Goal: Task Accomplishment & Management: Manage account settings

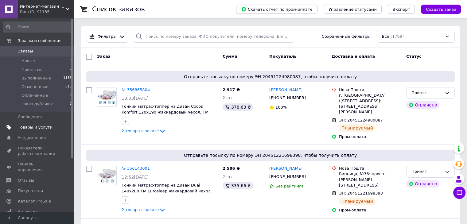
click at [26, 127] on span "Товары и услуги" at bounding box center [35, 128] width 35 height 6
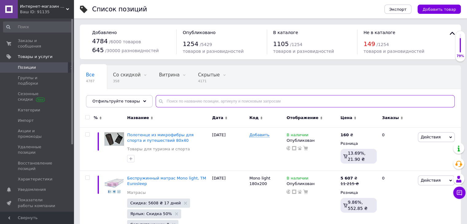
click at [166, 102] on input "text" at bounding box center [305, 101] width 299 height 12
paste input "Тонкий матрас-топпер на диван Dual 150x190 Подробнее: [URL][DOMAIN_NAME]"
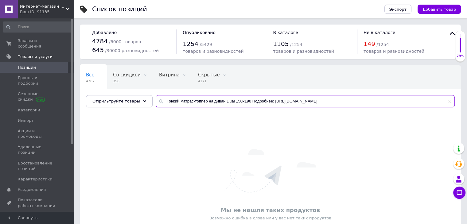
drag, startPoint x: 245, startPoint y: 102, endPoint x: 415, endPoint y: 106, distance: 169.9
click at [415, 106] on input "Тонкий матрас-топпер на диван Dual 150x190 Подробнее: [URL][DOMAIN_NAME]" at bounding box center [305, 101] width 299 height 12
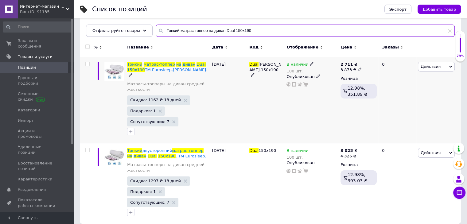
scroll to position [76, 0]
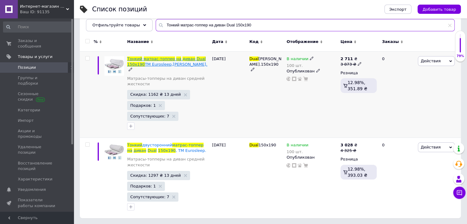
type input "Тонкий матрас-топпер на диван Dual 150x190"
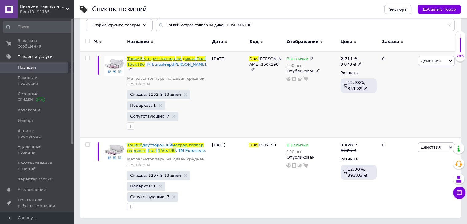
click at [163, 63] on span "TM Eurosleep,[PERSON_NAME]." at bounding box center [176, 64] width 63 height 5
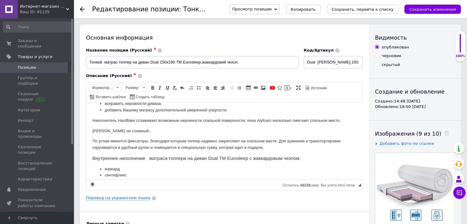
scroll to position [61, 0]
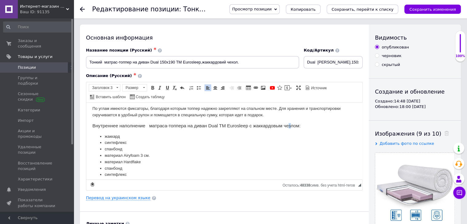
click at [291, 125] on h3 "Внутреннее наполнение матраса-топпера на диван Dual TM Eurosleep с жаккардовым …" at bounding box center [224, 126] width 264 height 6
click at [292, 126] on h3 "Внутреннее наполнение матраса-топпера на диван Dual TM Eurosleep с жаккардовым …" at bounding box center [224, 126] width 264 height 6
click at [437, 9] on icon "Сохранить изменения" at bounding box center [432, 9] width 47 height 5
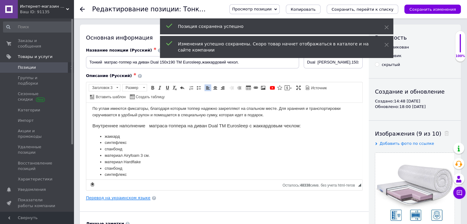
click at [112, 198] on link "Перевод на украинском языке" at bounding box center [118, 198] width 65 height 5
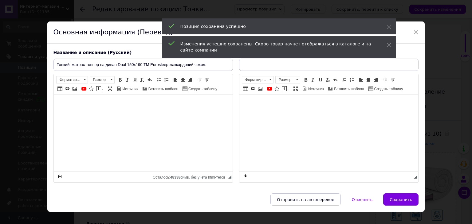
type input "Тонкий матрац-топер на диван Dual 150x190 TM Eurosleep з жакардовим чохлом."
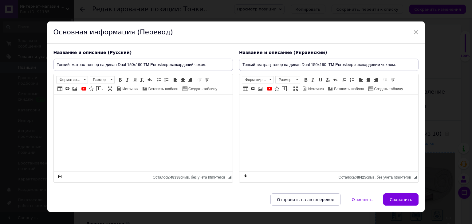
drag, startPoint x: 404, startPoint y: 202, endPoint x: 402, endPoint y: 199, distance: 3.7
click at [404, 202] on button "Сохранить" at bounding box center [400, 200] width 35 height 12
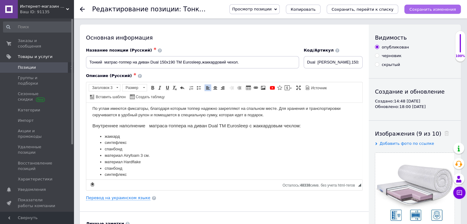
click at [435, 8] on icon "Сохранить изменения" at bounding box center [432, 9] width 47 height 5
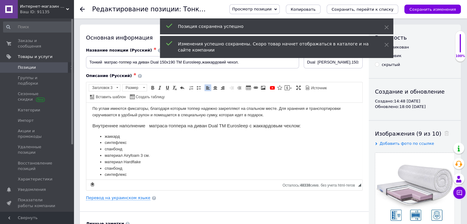
click at [81, 10] on use at bounding box center [82, 9] width 5 height 5
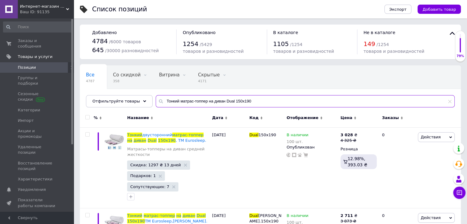
drag, startPoint x: 247, startPoint y: 97, endPoint x: 230, endPoint y: 99, distance: 16.6
click at [230, 95] on div "Все 4787 Со скидкой 358 Удалить Редактировать Витрина 0 Удалить Редактировать С…" at bounding box center [270, 86] width 381 height 42
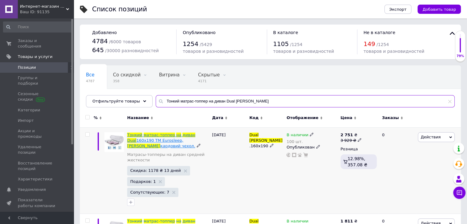
type input "Тонкий матрас-топпер на диван Dual [PERSON_NAME]"
click at [161, 139] on span "160x190 TM Eurosleep," at bounding box center [159, 140] width 47 height 5
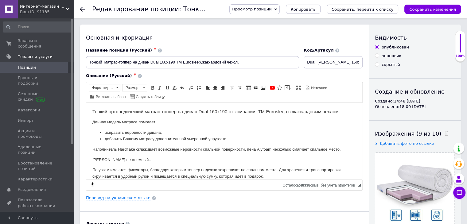
scroll to position [31, 0]
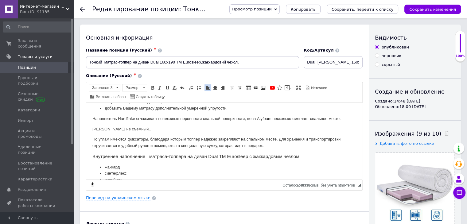
click at [291, 158] on h3 "Внутреннее наполнение матраса-топпера на диван Dual TM Eurosleep с жаккардовым …" at bounding box center [224, 157] width 264 height 6
click at [441, 7] on icon "Сохранить изменения" at bounding box center [432, 9] width 47 height 5
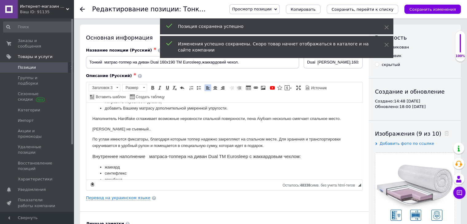
click at [80, 9] on use at bounding box center [82, 9] width 5 height 5
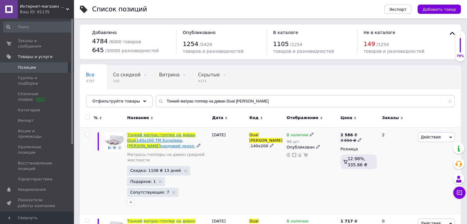
click at [154, 137] on span "матрас-топпер" at bounding box center [159, 135] width 31 height 5
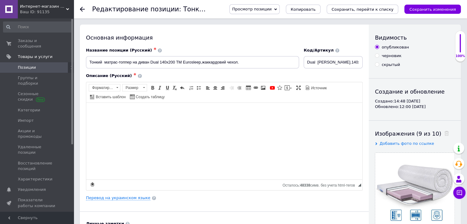
click at [81, 10] on use at bounding box center [82, 9] width 5 height 5
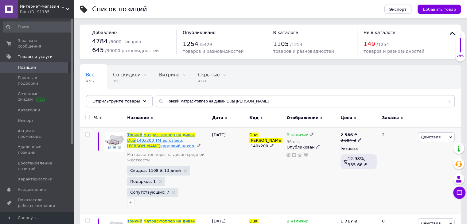
click at [157, 139] on span "140x200 TM Eurosleep," at bounding box center [159, 140] width 47 height 5
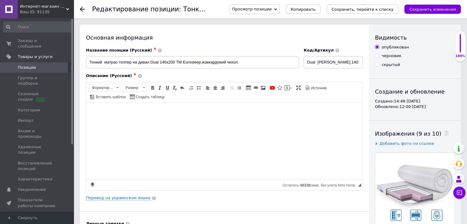
click at [79, 10] on div "Редактирование позиции: Тонкий матрас-топпер на диван Dual 140x200 TM Eurosleep…" at bounding box center [270, 9] width 393 height 18
click at [82, 8] on icon at bounding box center [82, 9] width 5 height 5
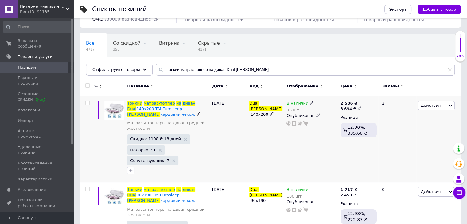
scroll to position [61, 0]
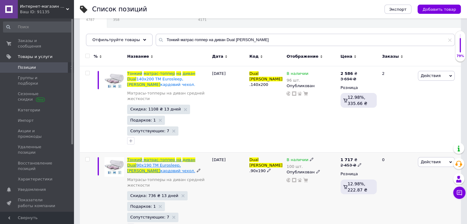
click at [166, 163] on span "90x190 TM Eurosleep," at bounding box center [158, 165] width 45 height 5
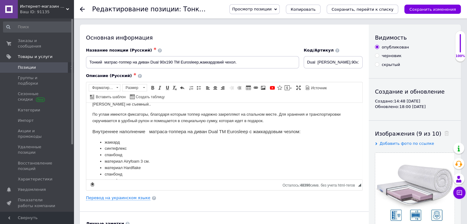
scroll to position [61, 0]
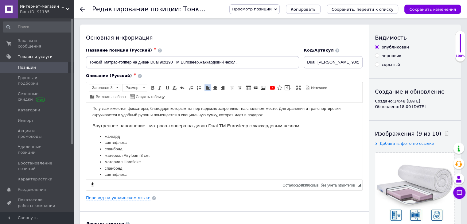
click at [291, 124] on h3 "Внутреннее наполнение матраса-топпера на диван Dual TM Eurosleep с жаккардовым …" at bounding box center [224, 126] width 264 height 6
click at [435, 9] on icon "Сохранить изменения" at bounding box center [432, 9] width 47 height 5
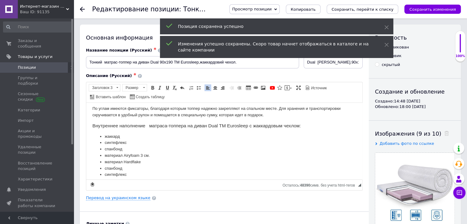
click at [80, 8] on icon at bounding box center [82, 9] width 5 height 5
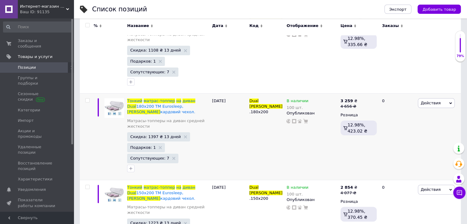
scroll to position [123, 0]
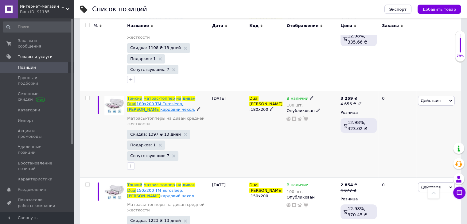
click at [155, 102] on span "180x200 TM Eurosleep," at bounding box center [159, 104] width 47 height 5
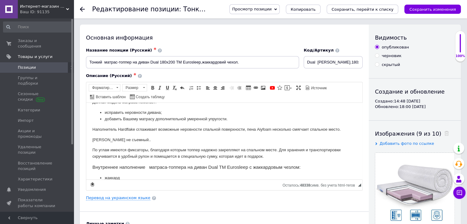
scroll to position [31, 0]
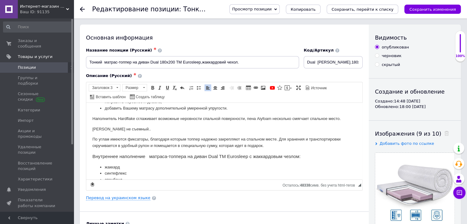
click at [291, 157] on h3 "Внутреннее наполнение матраса-топпера на диван Dual TM Eurosleep с жаккардовым …" at bounding box center [224, 157] width 264 height 6
click at [442, 7] on icon "Сохранить изменения" at bounding box center [432, 9] width 47 height 5
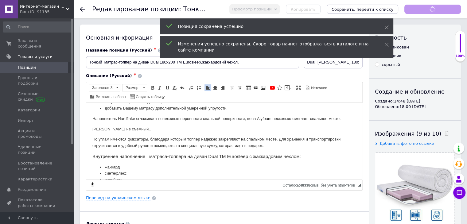
click at [82, 7] on use at bounding box center [82, 9] width 5 height 5
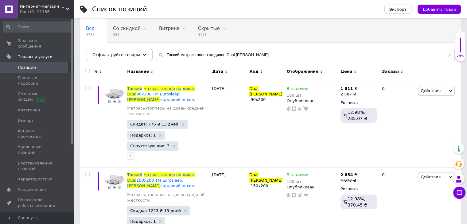
scroll to position [61, 0]
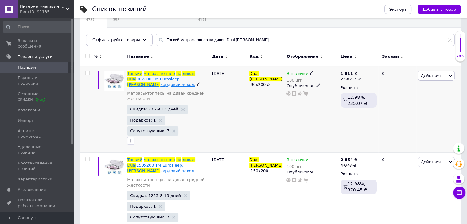
click at [161, 77] on span "90x200 TM Eurosleep," at bounding box center [158, 79] width 45 height 5
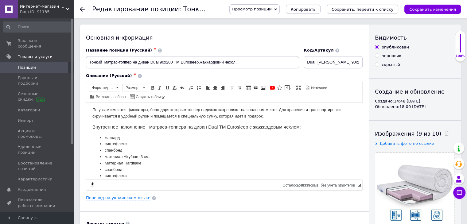
scroll to position [61, 0]
click at [79, 10] on div "Редактирование позиции: Тонкий матрас-топпер на диван Dual 90x200 TM Eurosleep,…" at bounding box center [270, 9] width 393 height 18
click at [79, 7] on div "Редактирование позиции: Тонкий матрас-топпер на диван Dual 90x200 TM Eurosleep,…" at bounding box center [270, 9] width 393 height 18
click at [82, 8] on icon at bounding box center [82, 9] width 5 height 5
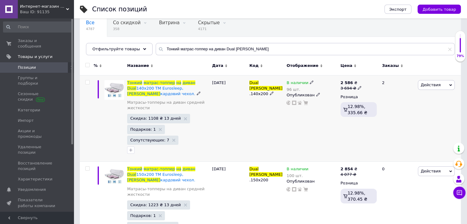
scroll to position [61, 0]
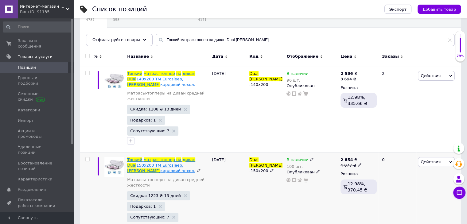
click at [160, 169] on span "[PERSON_NAME]" at bounding box center [143, 171] width 33 height 5
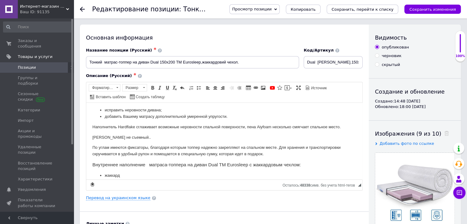
scroll to position [61, 0]
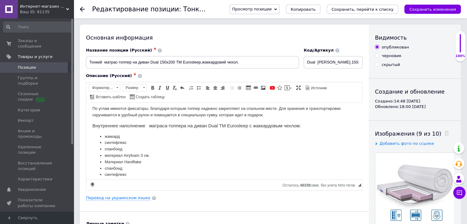
click at [81, 8] on icon at bounding box center [82, 9] width 5 height 5
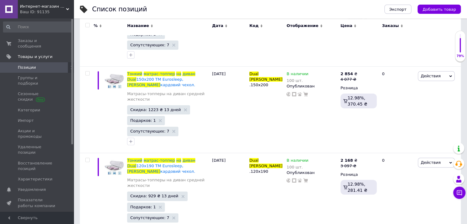
scroll to position [154, 0]
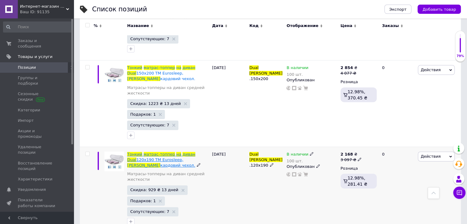
click at [150, 152] on span "матрас-топпер" at bounding box center [159, 154] width 31 height 5
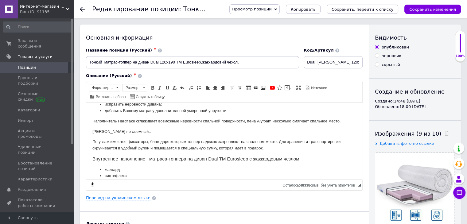
scroll to position [61, 0]
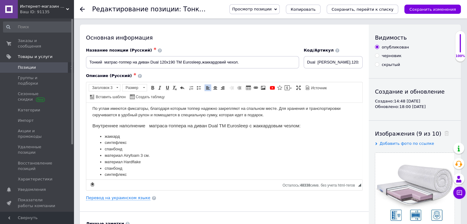
click at [291, 126] on h3 "Внутреннее наполнение матраса-топпера на диван Dual TM Eurosleep с жаккардовым …" at bounding box center [224, 126] width 264 height 6
click at [444, 11] on icon "Сохранить изменения" at bounding box center [432, 9] width 47 height 5
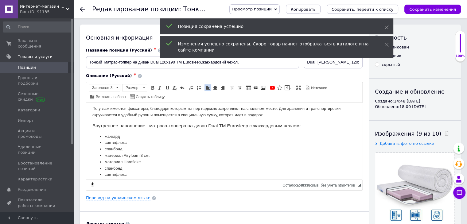
click at [82, 10] on icon at bounding box center [82, 9] width 5 height 5
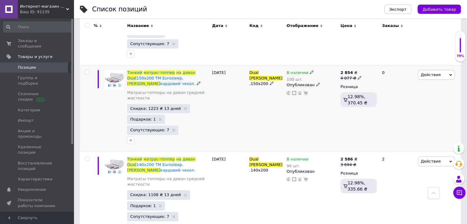
scroll to position [184, 0]
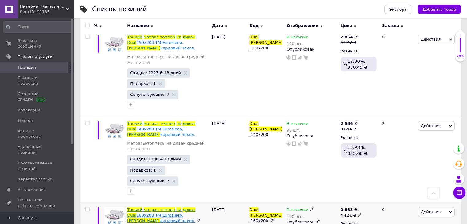
click at [165, 208] on span "матрас-топпер" at bounding box center [159, 210] width 31 height 5
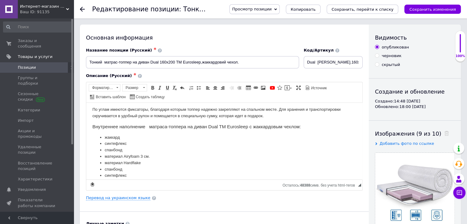
scroll to position [61, 0]
click at [86, 11] on div at bounding box center [86, 9] width 12 height 18
click at [82, 8] on icon at bounding box center [82, 9] width 5 height 5
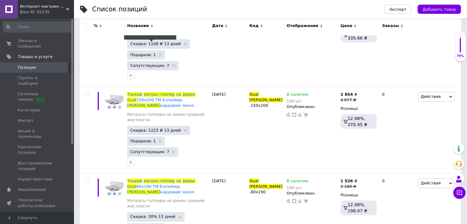
scroll to position [184, 0]
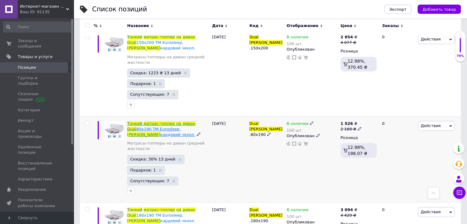
click at [158, 127] on span "80x190 TM Eurosleep," at bounding box center [158, 129] width 45 height 5
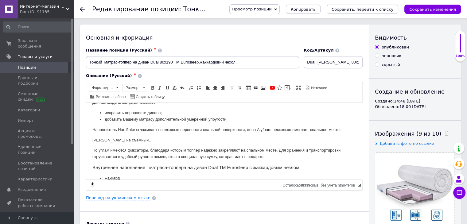
scroll to position [31, 0]
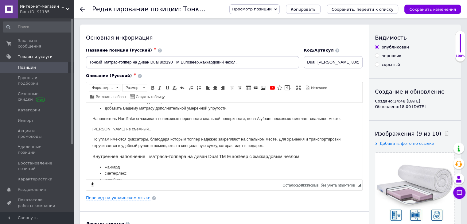
click at [291, 154] on h3 "Внутреннее наполнение матраса-топпера на диван Dual TM Eurosleep с жаккардовым …" at bounding box center [224, 157] width 264 height 6
click at [429, 8] on icon "Сохранить изменения" at bounding box center [432, 9] width 47 height 5
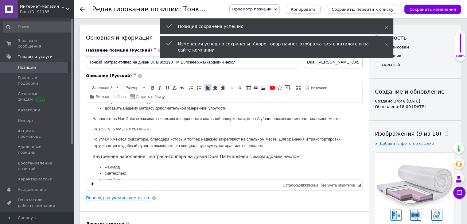
click at [79, 10] on div "Редактирование позиции: Тонкий матрас-топпер на диван Dual 80x190 TM Eurosleep,…" at bounding box center [270, 9] width 393 height 18
click at [80, 10] on icon at bounding box center [82, 9] width 5 height 5
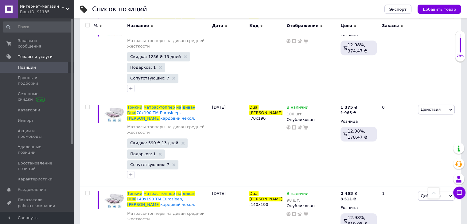
scroll to position [404, 0]
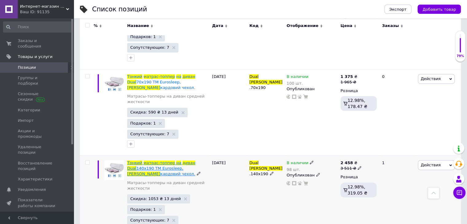
click at [163, 161] on span "матрас-топпер" at bounding box center [159, 163] width 31 height 5
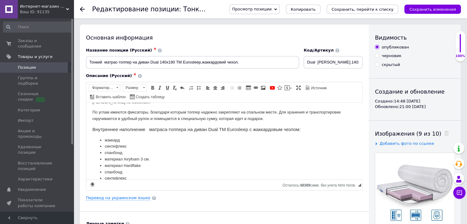
scroll to position [61, 0]
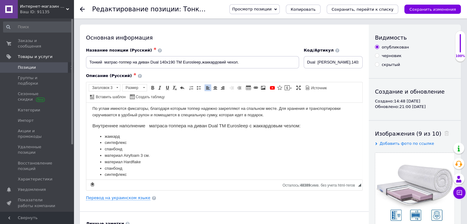
click at [291, 125] on h3 "Внутреннее наполнение матраса-топпера на диван Dual TM Eurosleep с жаккардовым …" at bounding box center [224, 126] width 264 height 6
click at [440, 8] on icon "Сохранить изменения" at bounding box center [432, 9] width 47 height 5
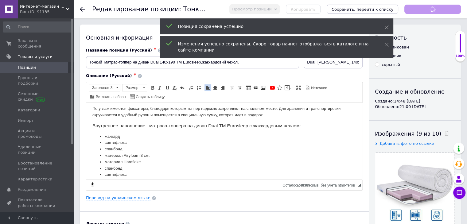
click at [84, 9] on use at bounding box center [82, 9] width 5 height 5
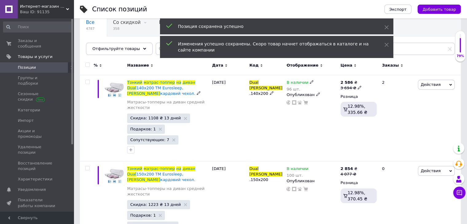
scroll to position [92, 0]
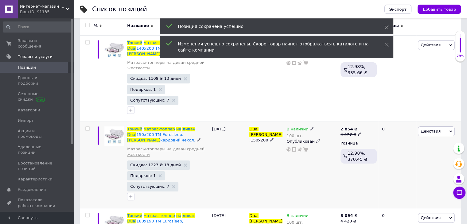
click at [156, 148] on link "Матрасы-топперы на диван средней жесткости" at bounding box center [168, 152] width 82 height 11
